Goal: Obtain resource: Download file/media

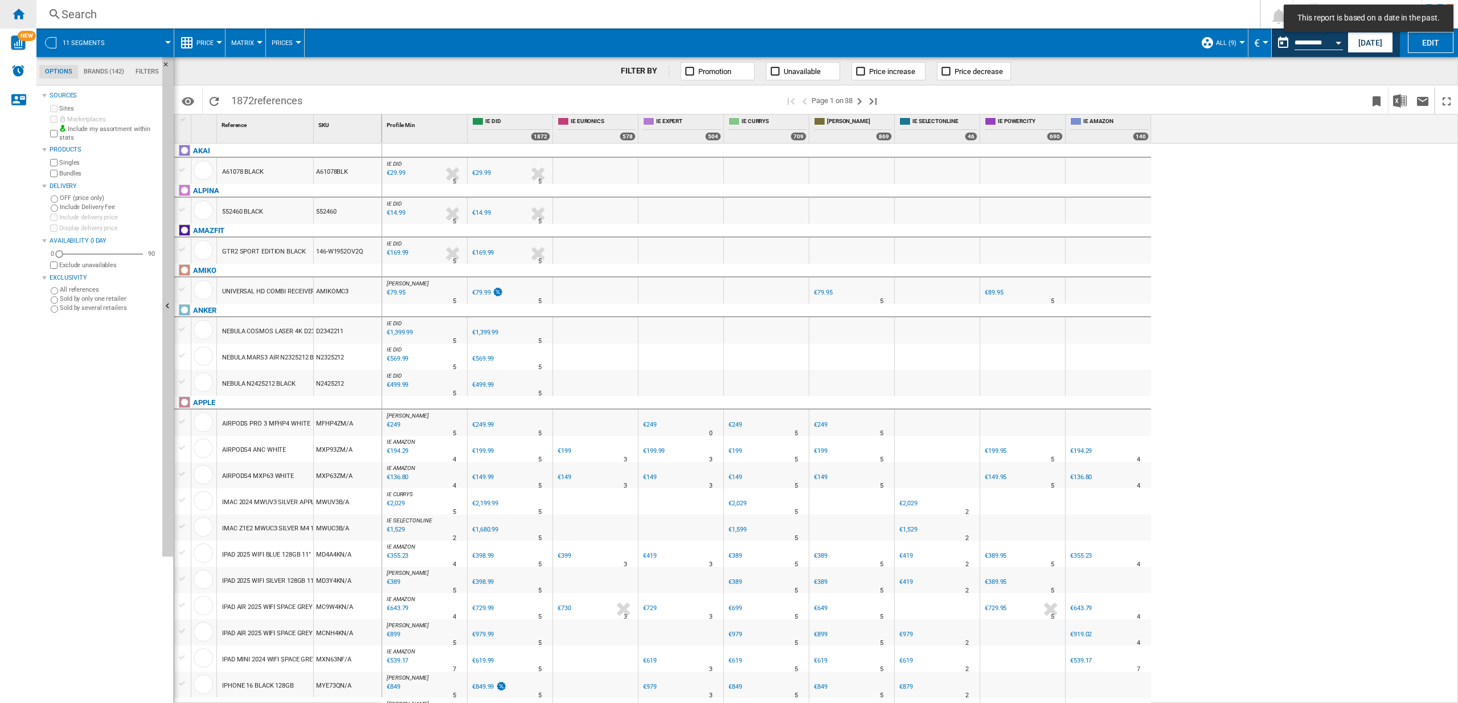
click at [22, 15] on ng-md-icon "Home" at bounding box center [18, 14] width 14 height 14
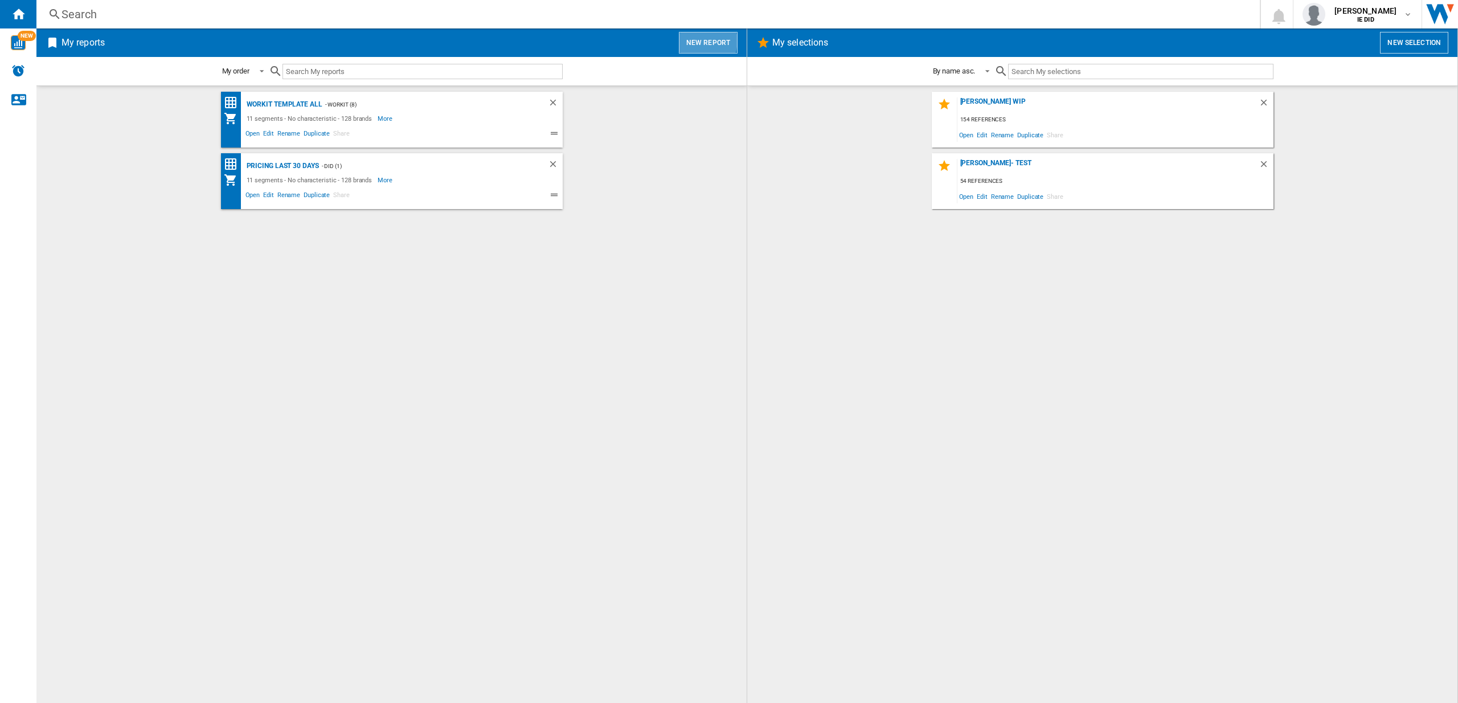
click at [699, 40] on button "New report" at bounding box center [708, 43] width 59 height 22
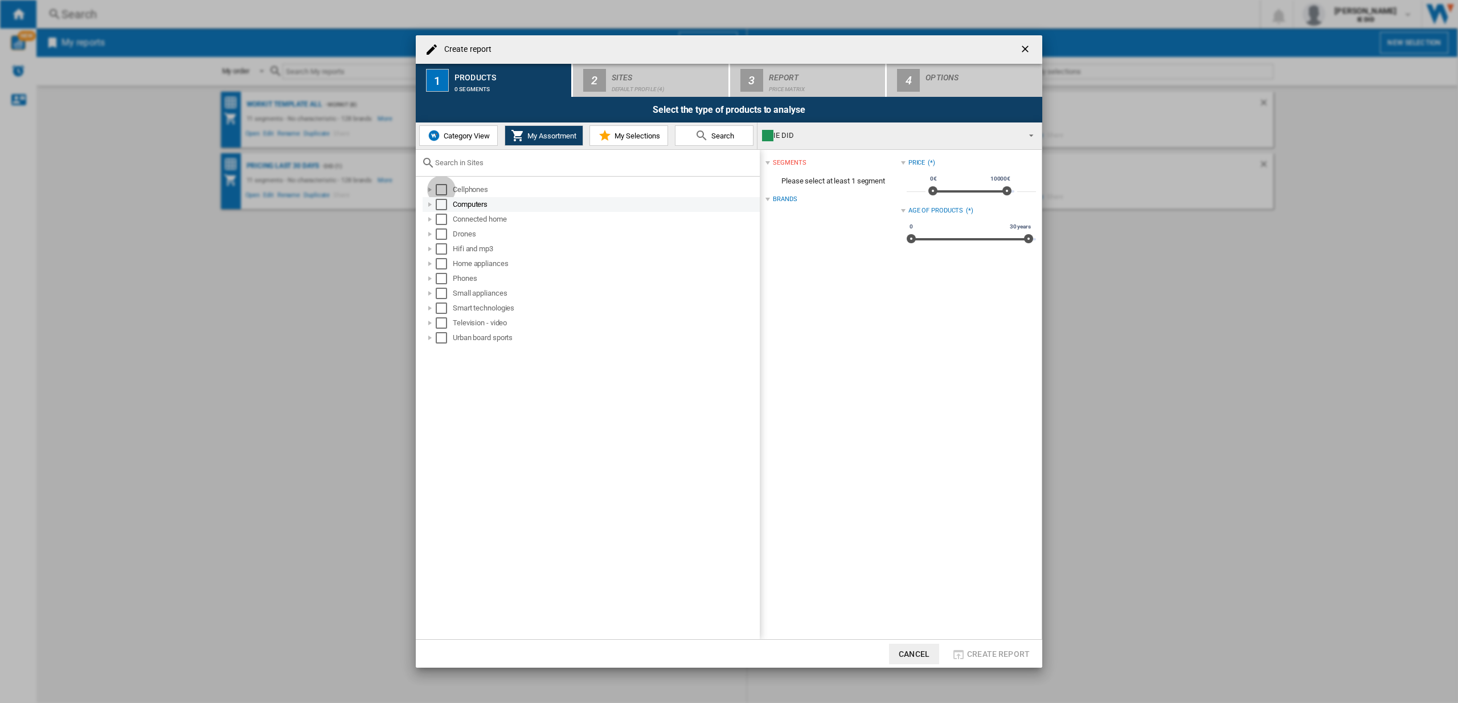
drag, startPoint x: 440, startPoint y: 191, endPoint x: 444, endPoint y: 201, distance: 11.0
click at [440, 192] on div "Select" at bounding box center [441, 189] width 11 height 11
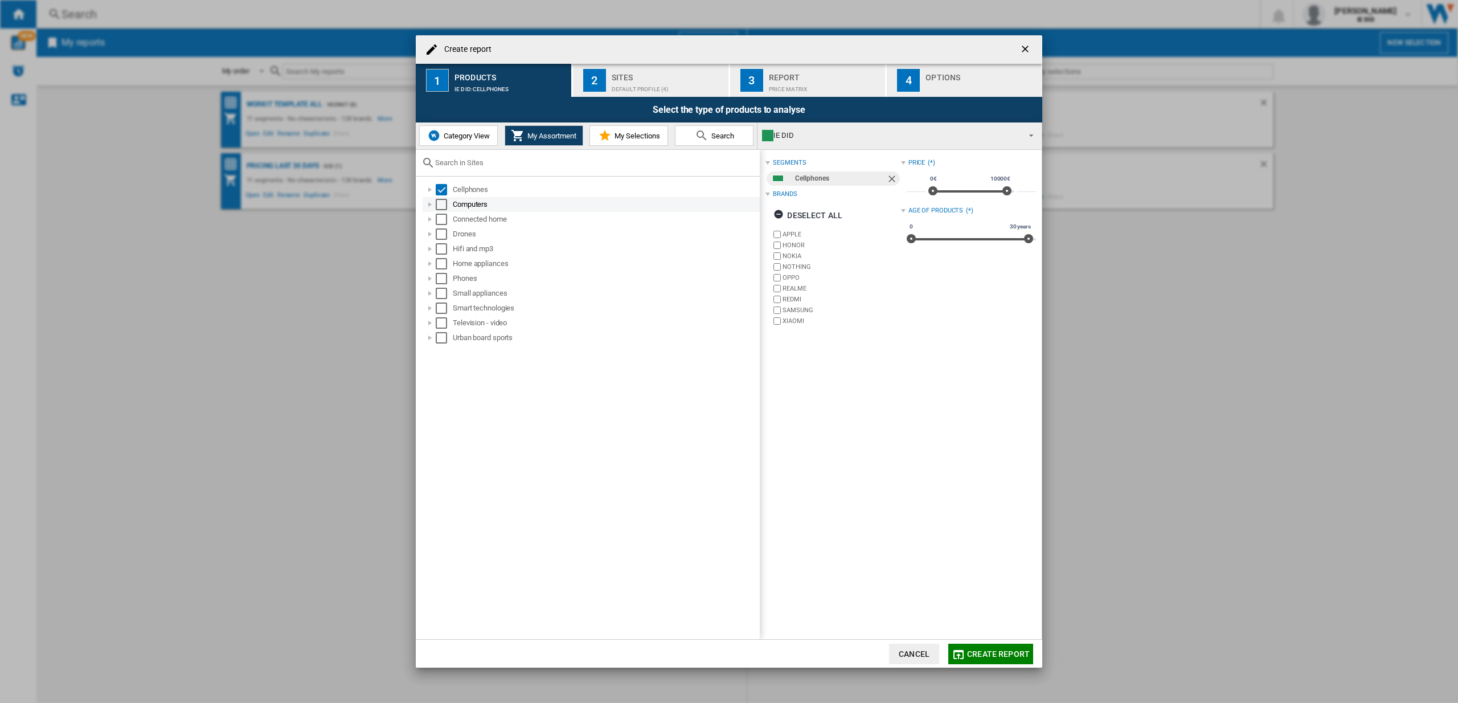
drag, startPoint x: 444, startPoint y: 201, endPoint x: 440, endPoint y: 210, distance: 9.2
click at [444, 202] on div "Select" at bounding box center [441, 204] width 11 height 11
click at [440, 216] on div "Select" at bounding box center [441, 219] width 11 height 11
drag, startPoint x: 442, startPoint y: 236, endPoint x: 443, endPoint y: 245, distance: 8.6
click at [443, 236] on div "Select" at bounding box center [441, 233] width 11 height 11
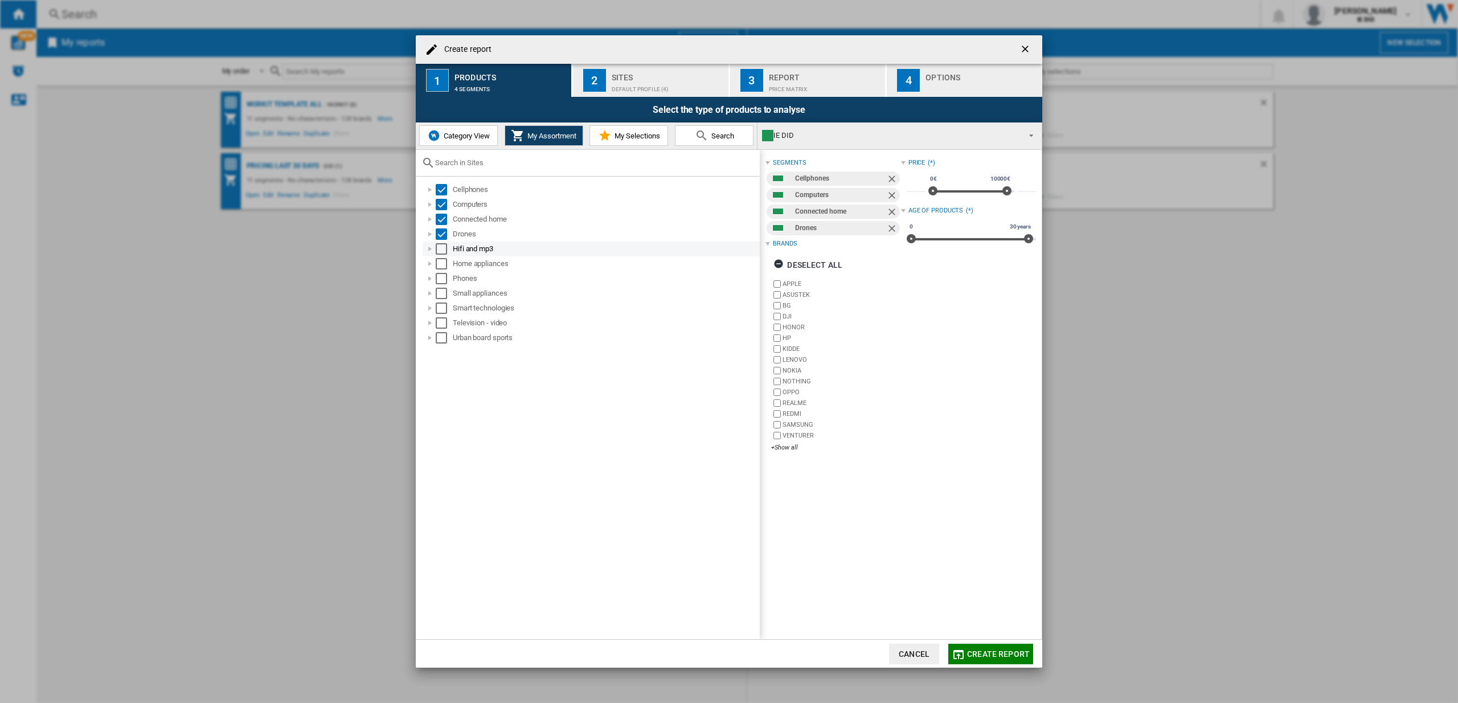
drag, startPoint x: 443, startPoint y: 244, endPoint x: 441, endPoint y: 253, distance: 9.8
click at [443, 244] on div "Select" at bounding box center [441, 248] width 11 height 11
drag, startPoint x: 441, startPoint y: 257, endPoint x: 441, endPoint y: 283, distance: 25.6
click at [441, 259] on div "Select" at bounding box center [441, 263] width 11 height 11
drag, startPoint x: 442, startPoint y: 274, endPoint x: 440, endPoint y: 290, distance: 16.1
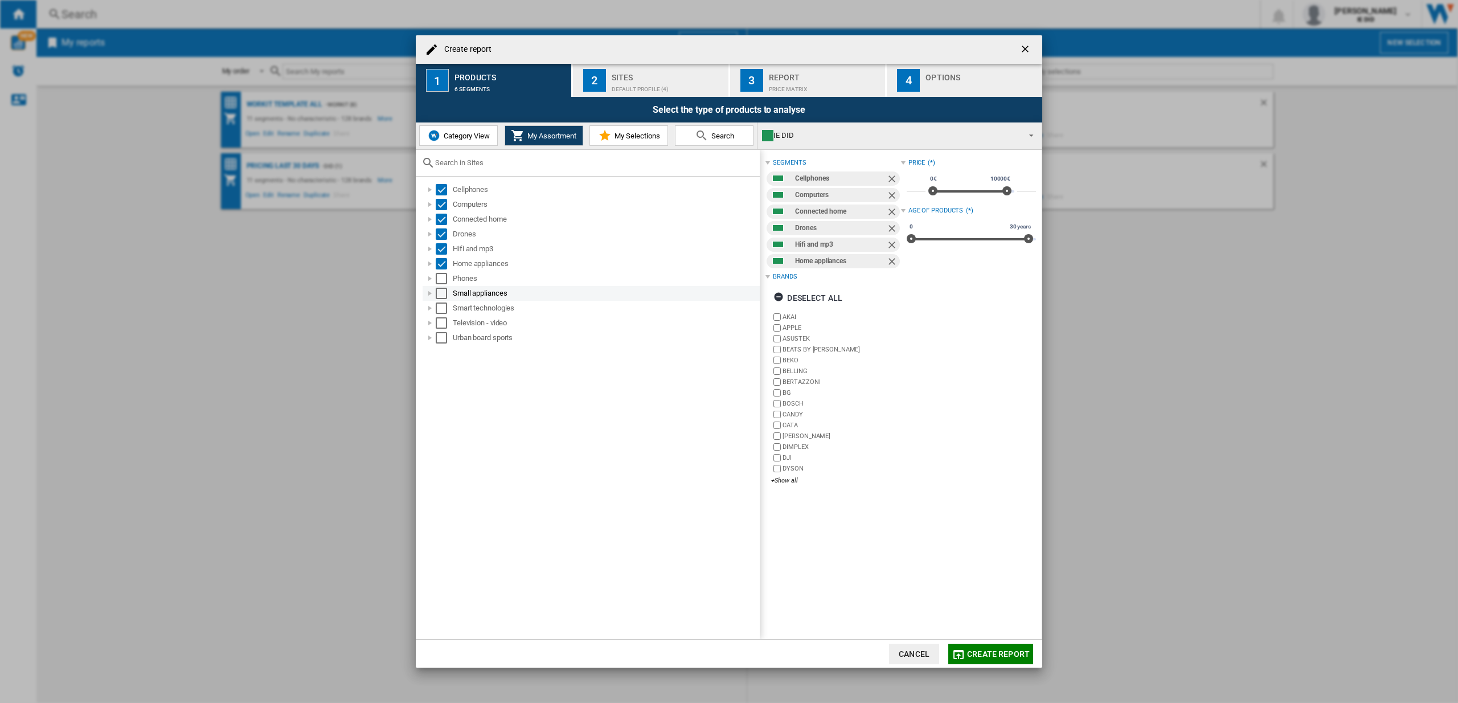
click at [442, 276] on div "Select" at bounding box center [441, 278] width 11 height 11
click at [441, 292] on div "Select" at bounding box center [441, 293] width 11 height 11
drag, startPoint x: 441, startPoint y: 304, endPoint x: 444, endPoint y: 313, distance: 8.8
click at [441, 306] on div "Select" at bounding box center [441, 307] width 11 height 11
click at [442, 319] on div "Select" at bounding box center [441, 322] width 11 height 11
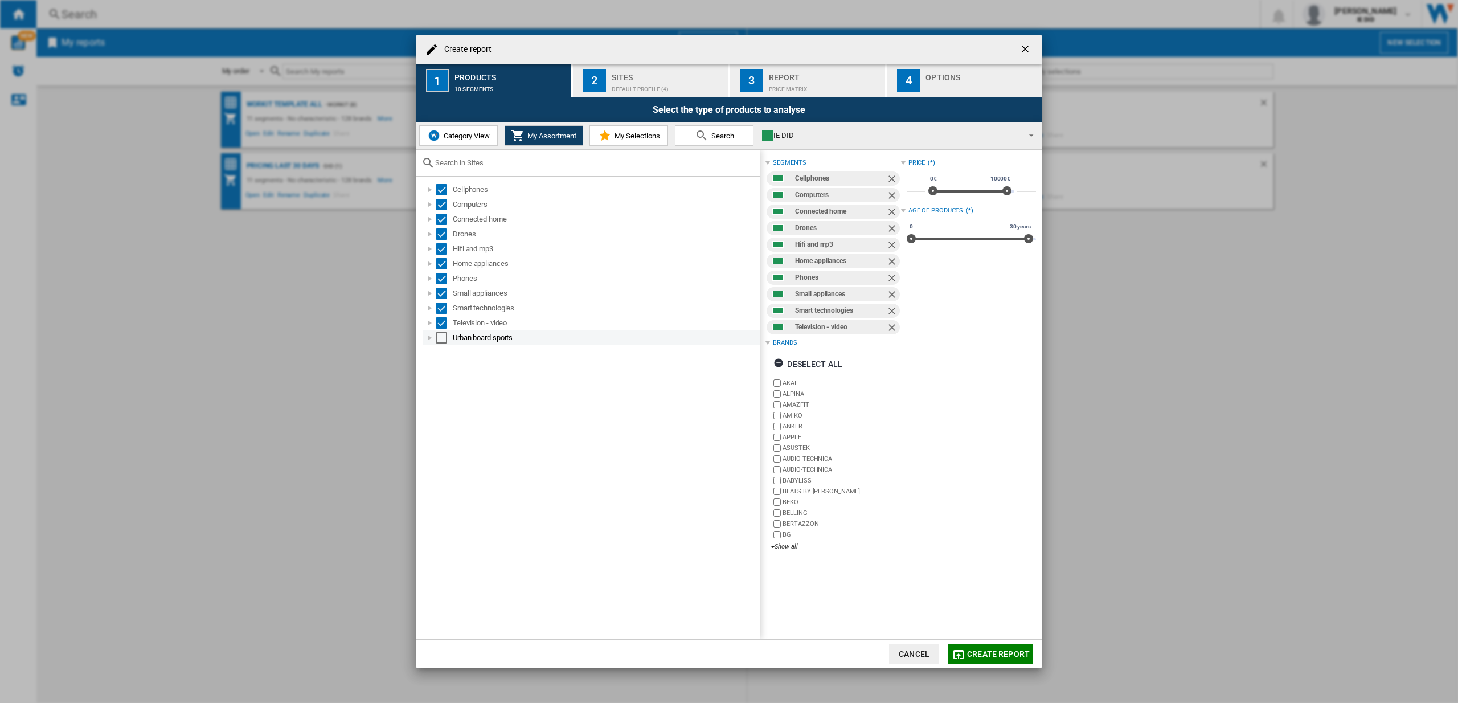
click at [439, 341] on div "Select" at bounding box center [441, 337] width 11 height 11
click at [664, 73] on div "Sites" at bounding box center [668, 74] width 112 height 12
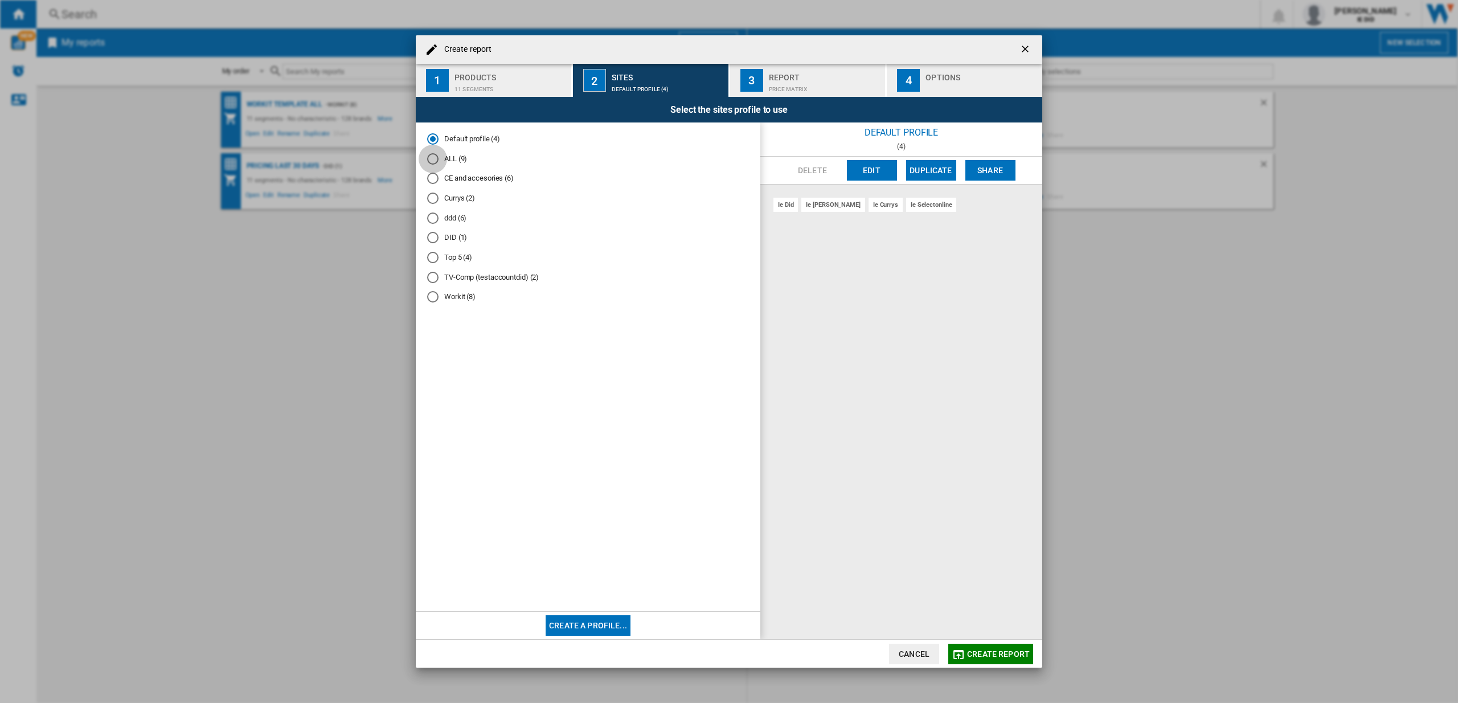
click at [431, 159] on div "ALL (9)" at bounding box center [432, 158] width 11 height 11
click at [981, 659] on button "Create report" at bounding box center [990, 653] width 85 height 20
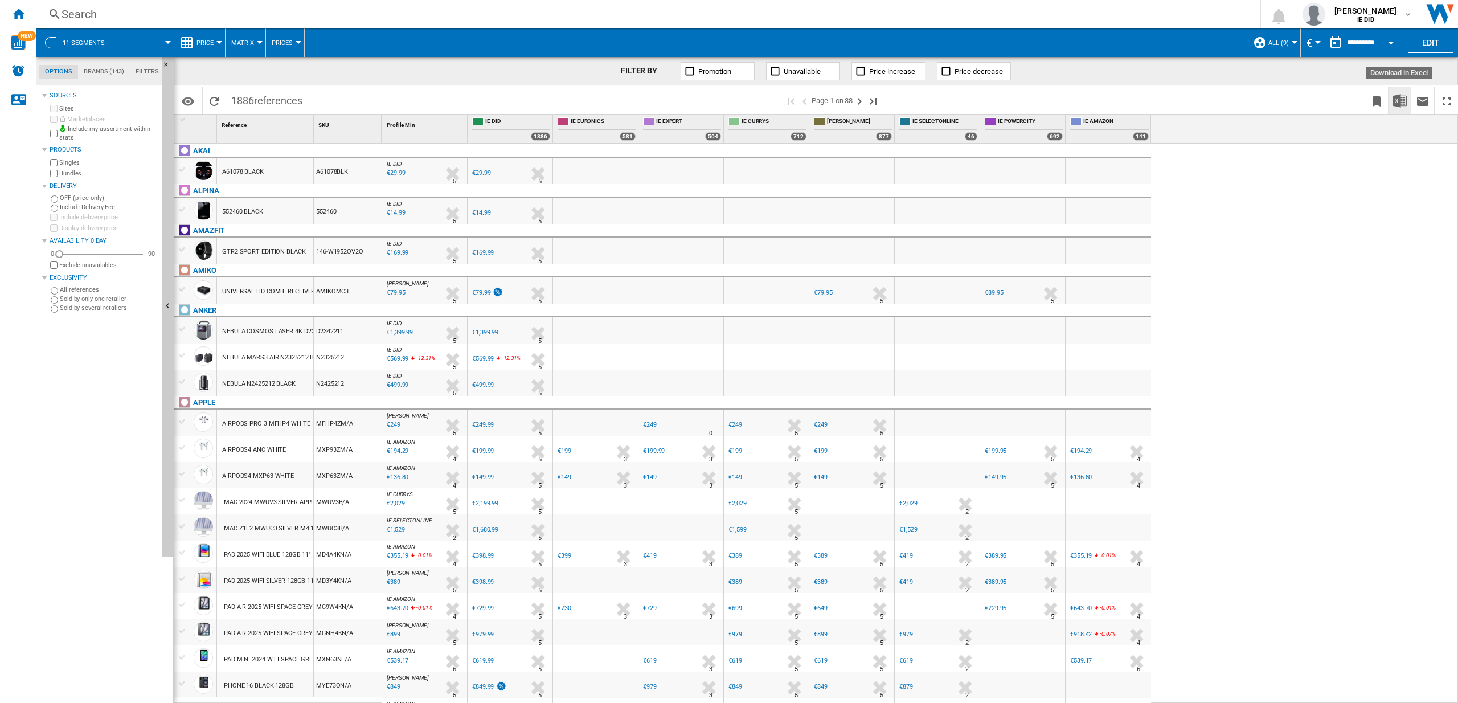
click at [1400, 102] on img "Download in Excel" at bounding box center [1400, 101] width 14 height 14
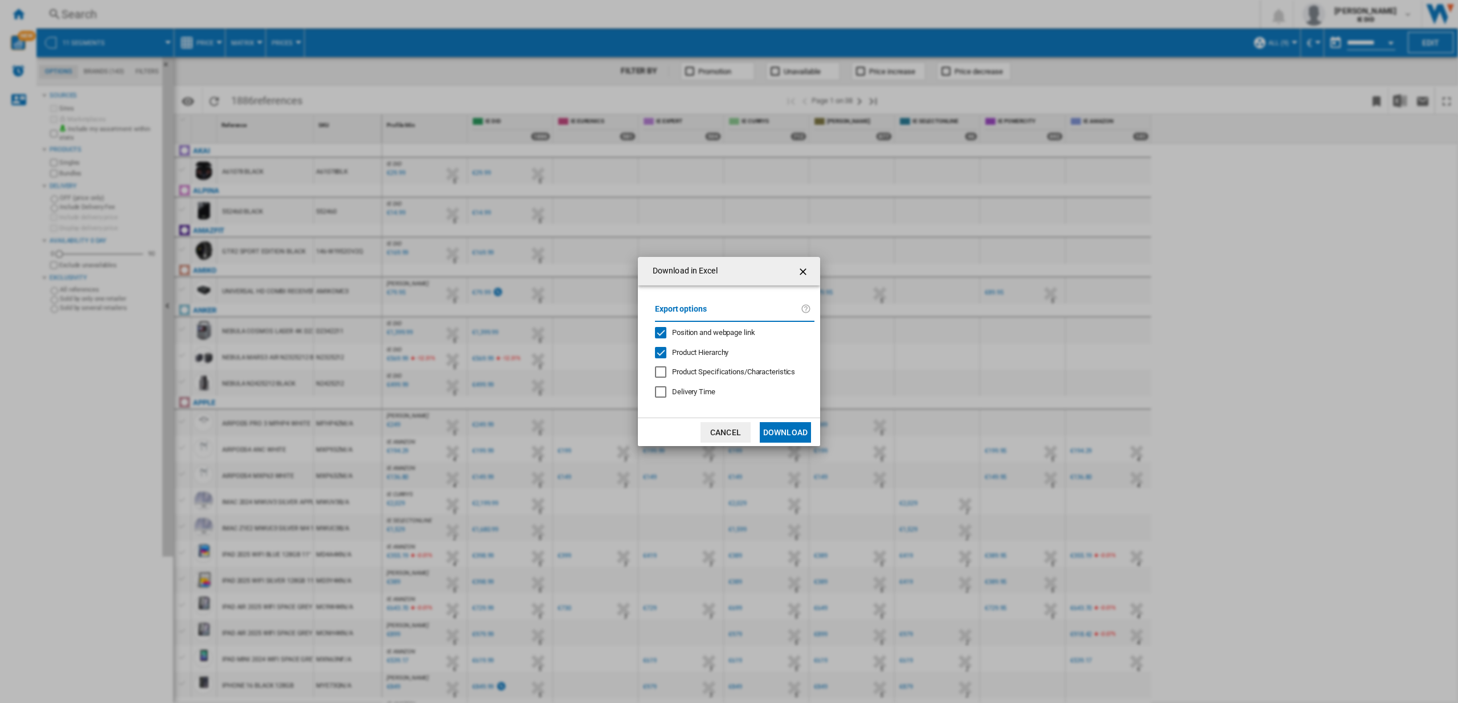
click at [789, 432] on button "Download" at bounding box center [785, 432] width 51 height 20
